Goal: Task Accomplishment & Management: Use online tool/utility

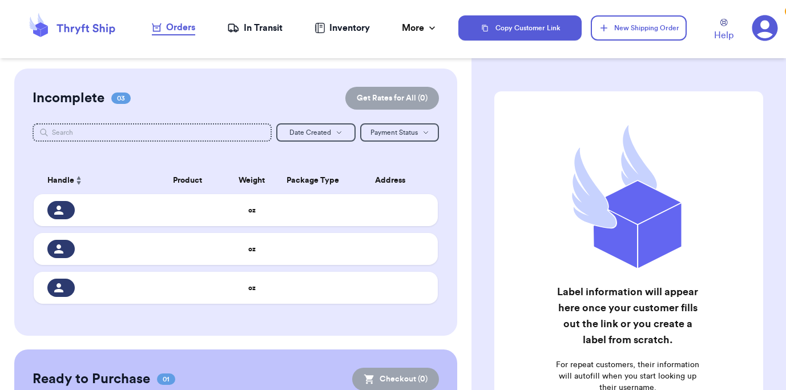
scroll to position [129, 0]
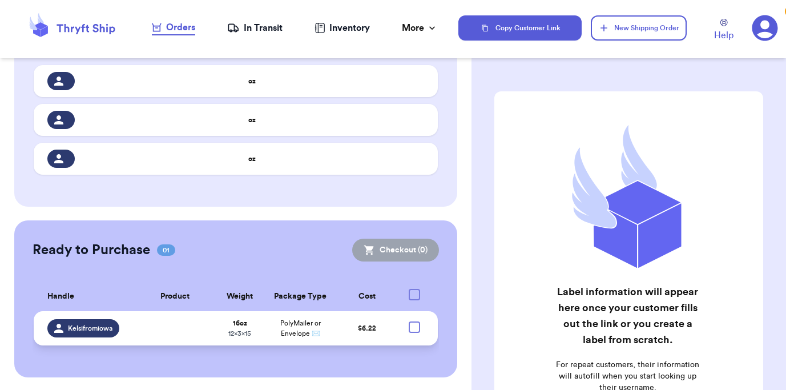
click at [412, 322] on div at bounding box center [413, 326] width 11 height 11
click at [414, 321] on input "checkbox" at bounding box center [414, 321] width 1 height 1
checkbox input "true"
click at [378, 335] on tr "Kelsifromiowa 16 oz 12 x 3 x 15 PolyMailer or Envelope ✉️ $ 6.22" at bounding box center [236, 328] width 404 height 34
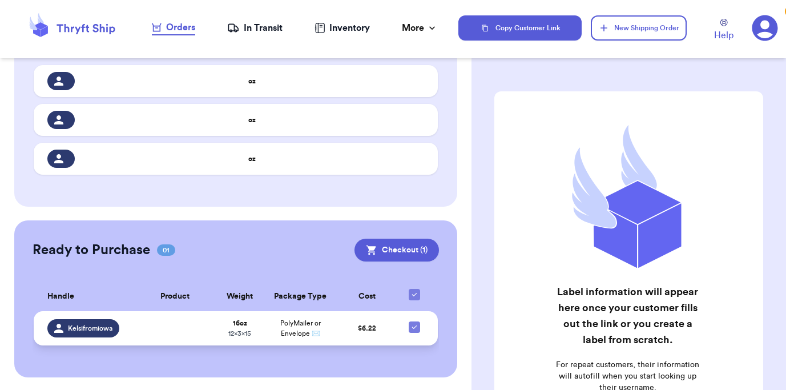
click at [389, 317] on td "$ 6.22" at bounding box center [367, 328] width 60 height 34
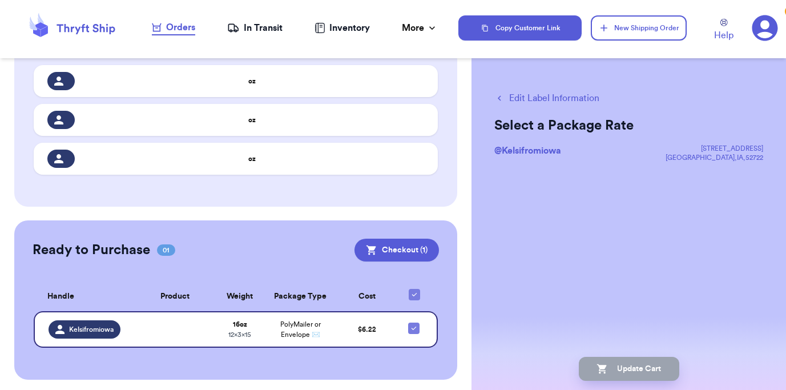
click at [541, 95] on button "Edit Label Information" at bounding box center [546, 98] width 105 height 14
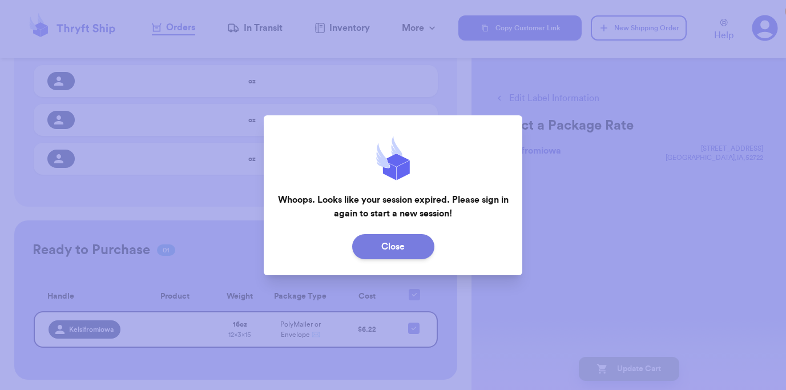
click at [398, 249] on button "Close" at bounding box center [393, 246] width 82 height 25
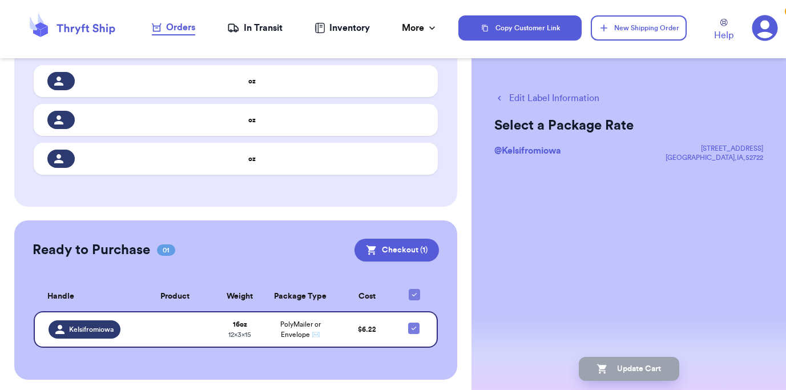
scroll to position [0, 0]
